Goal: Information Seeking & Learning: Learn about a topic

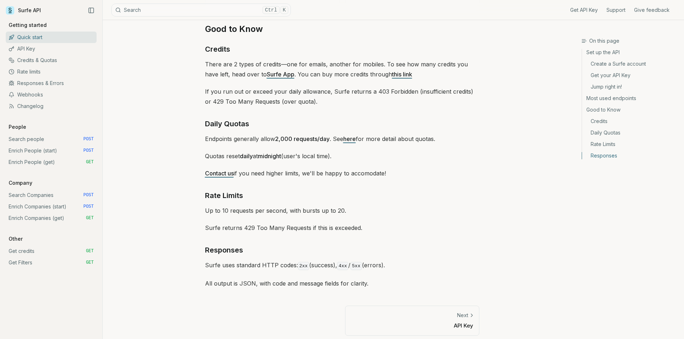
scroll to position [1017, 0]
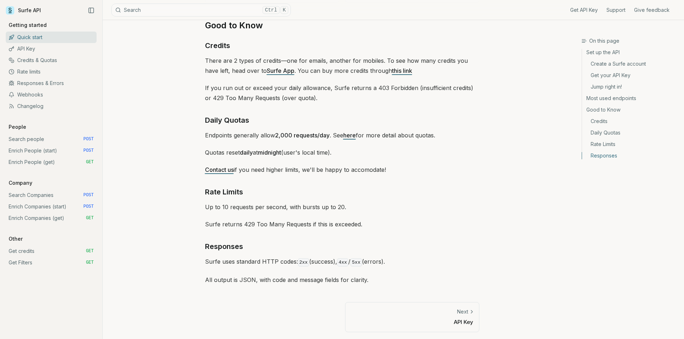
click at [602, 134] on link "Daily Quotas" at bounding box center [630, 132] width 96 height 11
click at [348, 132] on link "here" at bounding box center [349, 135] width 13 height 7
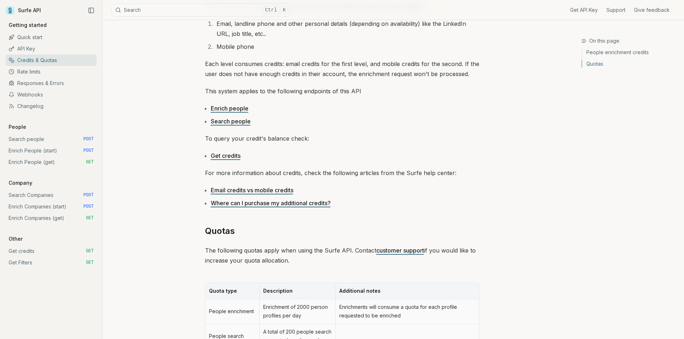
scroll to position [117, 0]
click at [238, 111] on link "Enrich people" at bounding box center [230, 108] width 38 height 7
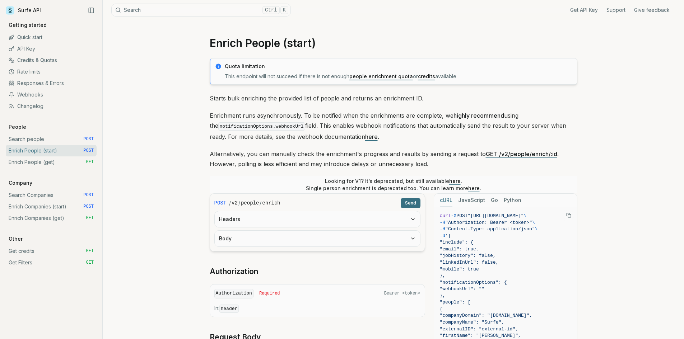
scroll to position [1, 0]
click at [34, 164] on link "Enrich People (get) GET" at bounding box center [51, 162] width 91 height 11
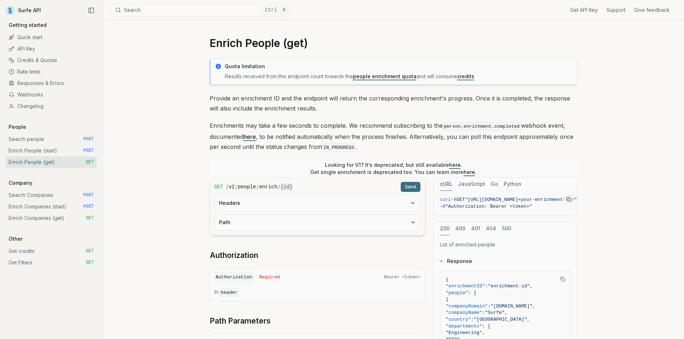
click at [41, 138] on link "Search people POST" at bounding box center [51, 139] width 91 height 11
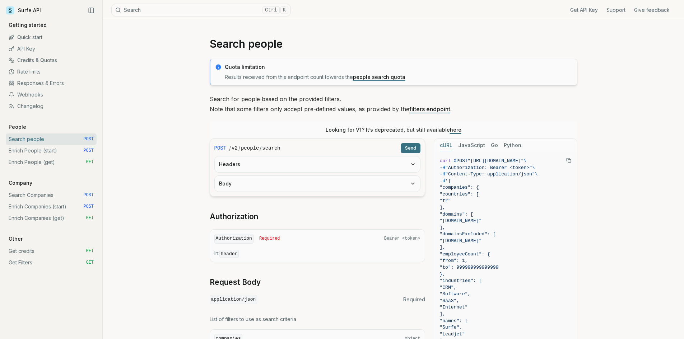
click at [29, 12] on link "Surfe API" at bounding box center [23, 10] width 35 height 11
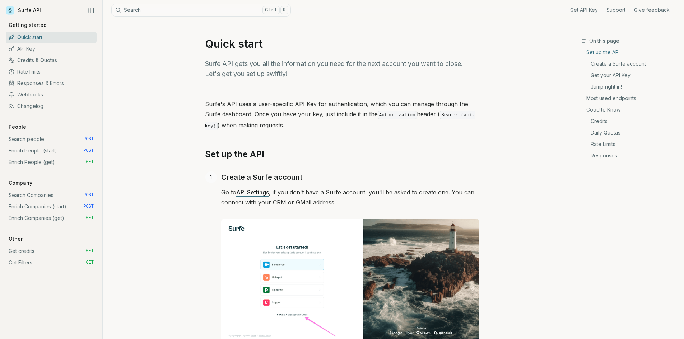
click at [601, 146] on link "Rate Limits" at bounding box center [630, 144] width 96 height 11
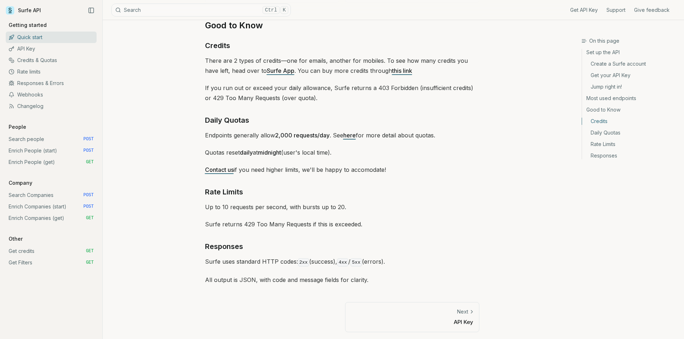
click at [619, 97] on link "Most used endpoints" at bounding box center [630, 98] width 96 height 11
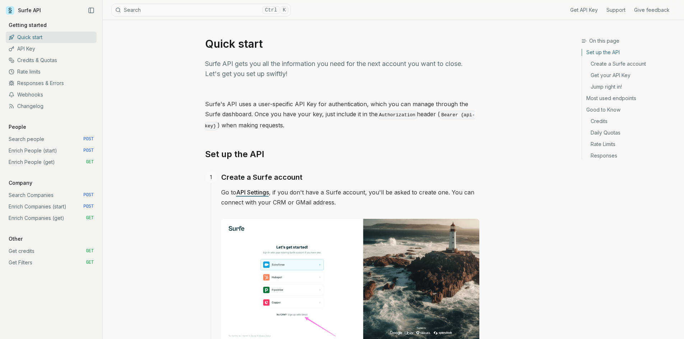
click at [36, 75] on link "Rate limits" at bounding box center [51, 71] width 91 height 11
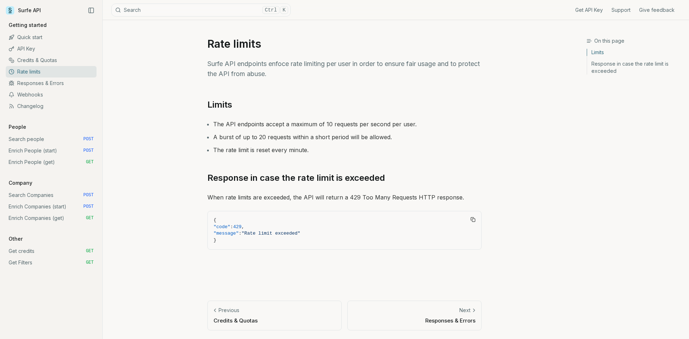
click at [24, 9] on link "Surfe API" at bounding box center [23, 10] width 35 height 11
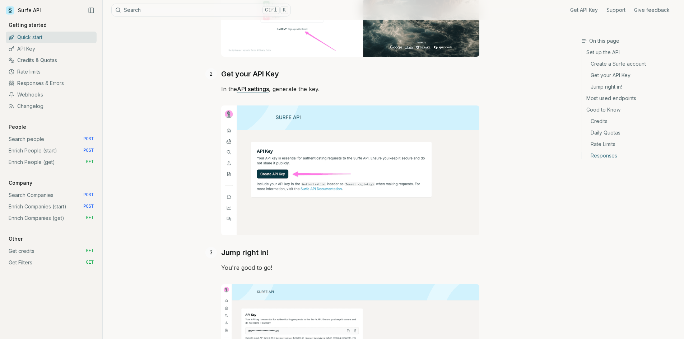
scroll to position [1017, 0]
